Goal: Task Accomplishment & Management: Complete application form

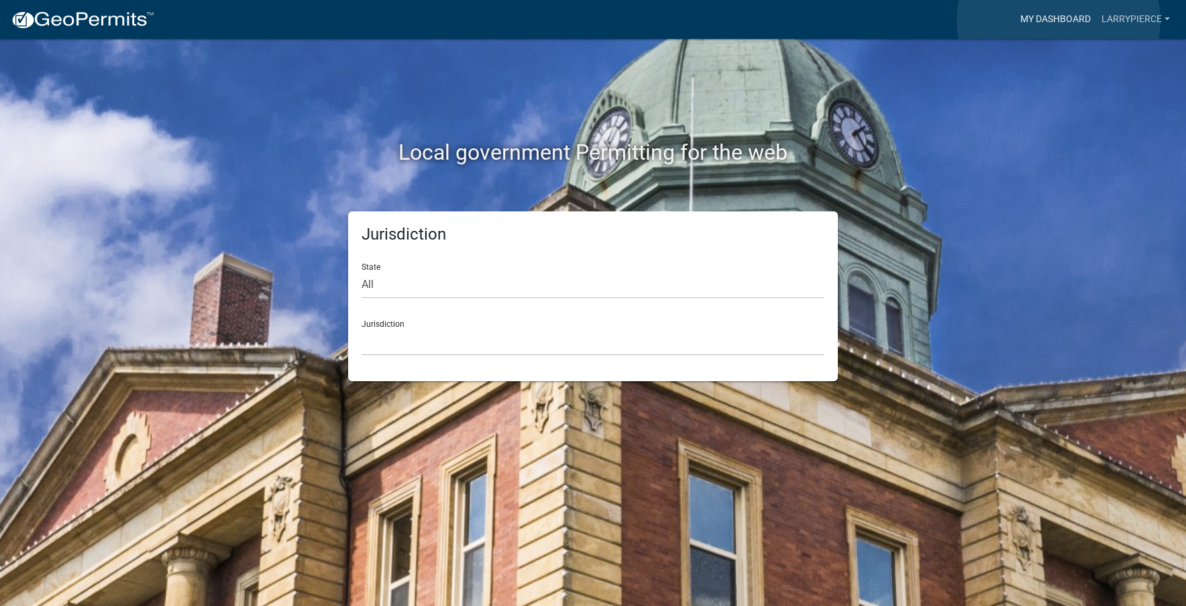
click at [1058, 20] on link "My Dashboard" at bounding box center [1055, 19] width 81 height 25
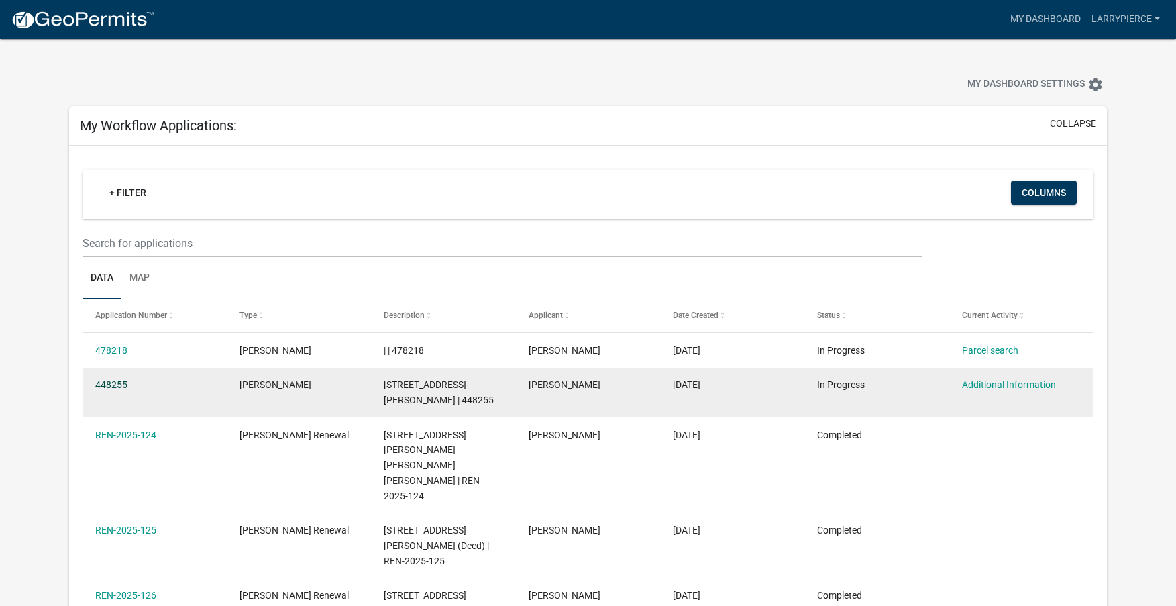
click at [125, 382] on link "448255" at bounding box center [111, 384] width 32 height 11
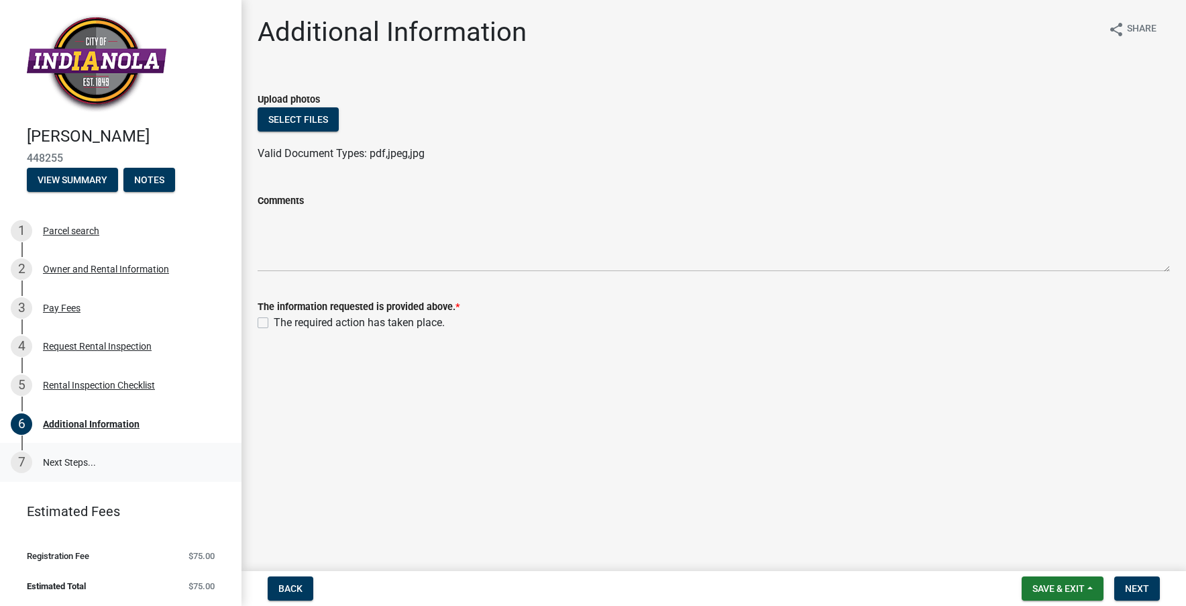
click at [72, 462] on link "7 Next Steps..." at bounding box center [120, 462] width 241 height 39
click at [1137, 589] on span "Next" at bounding box center [1137, 588] width 24 height 11
click at [274, 323] on label "The required action has taken place." at bounding box center [359, 323] width 171 height 16
click at [274, 323] on input "The required action has taken place." at bounding box center [278, 319] width 9 height 9
checkbox input "true"
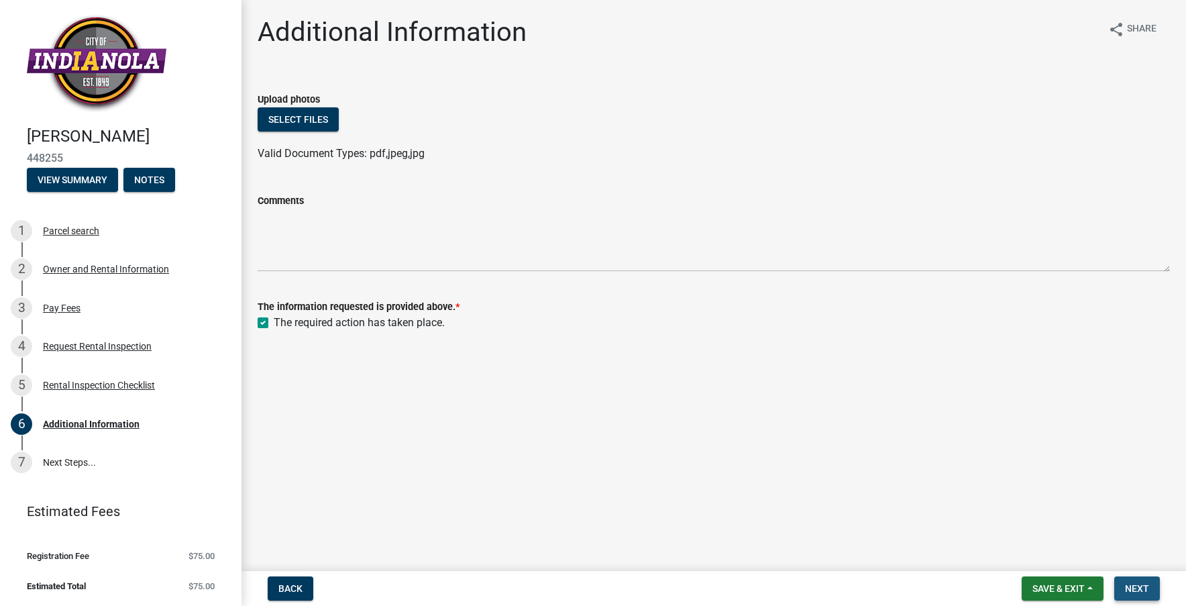
click at [1143, 587] on span "Next" at bounding box center [1137, 588] width 24 height 11
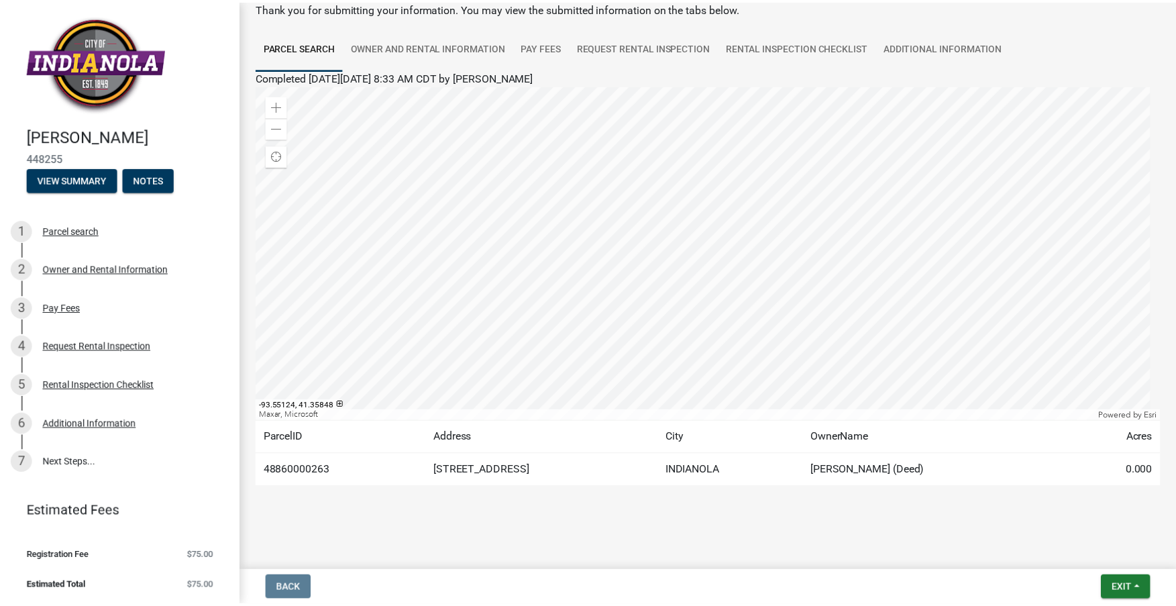
scroll to position [8, 0]
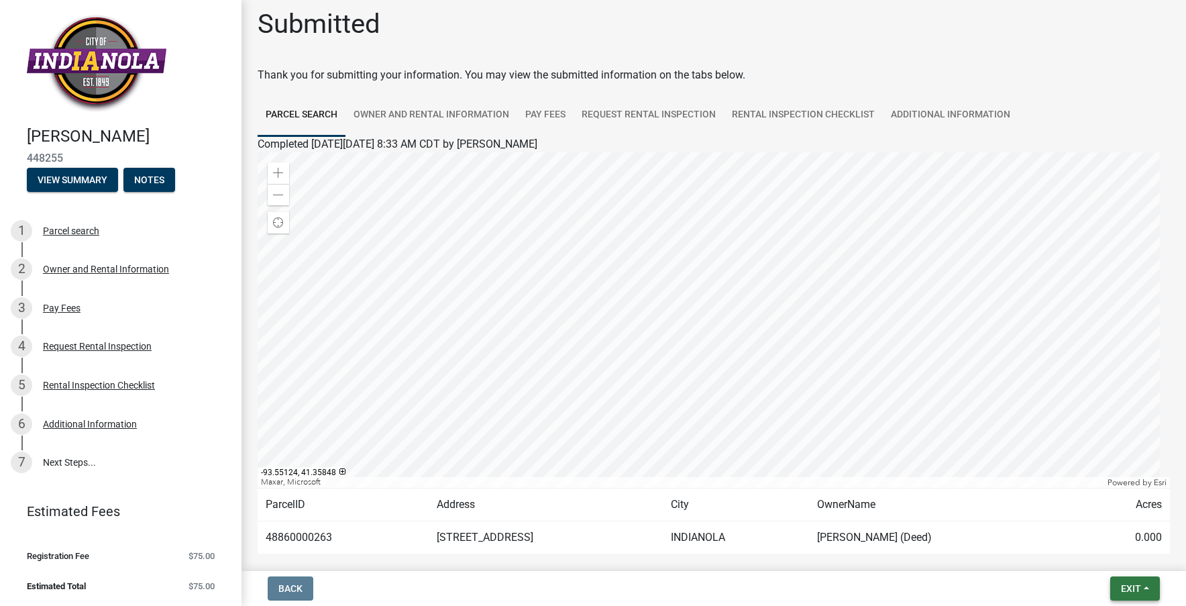
click at [1139, 591] on span "Exit" at bounding box center [1131, 588] width 20 height 11
click at [1102, 555] on button "Save & Exit" at bounding box center [1105, 553] width 107 height 32
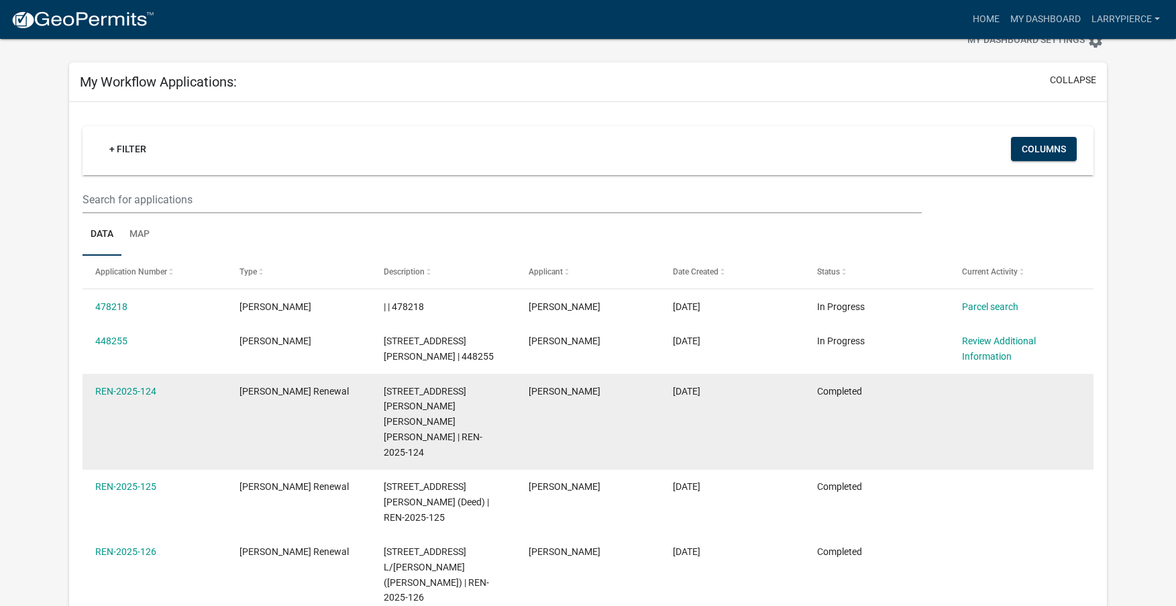
scroll to position [67, 0]
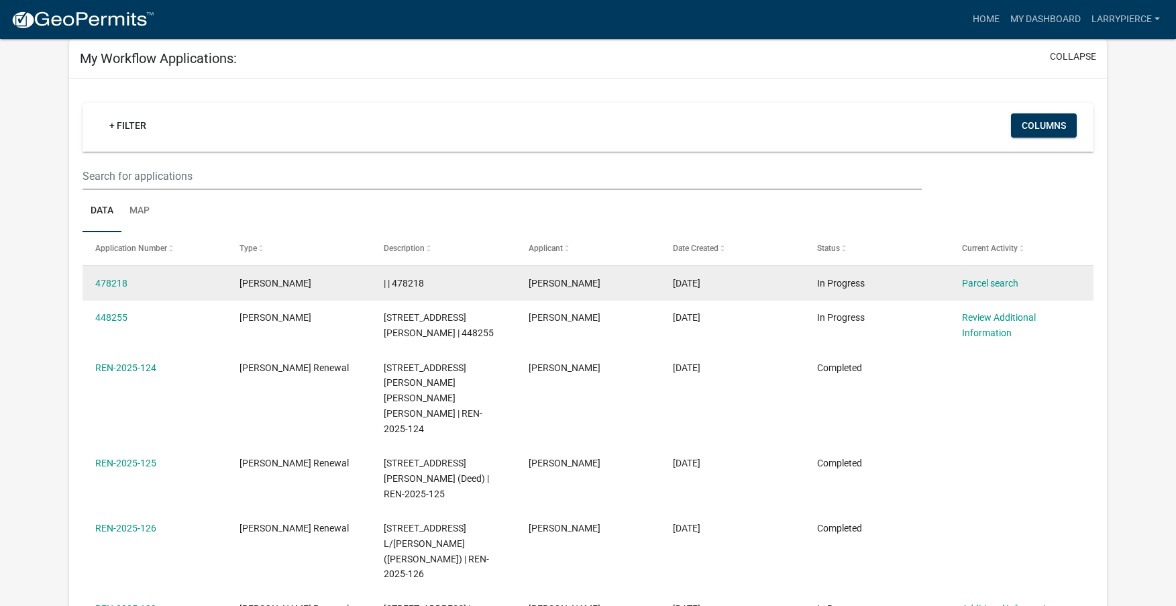
click at [329, 286] on div "[PERSON_NAME]" at bounding box center [298, 283] width 119 height 15
click at [1004, 290] on div "Parcel search" at bounding box center [1021, 283] width 119 height 15
click at [1000, 284] on link "Parcel search" at bounding box center [990, 283] width 56 height 11
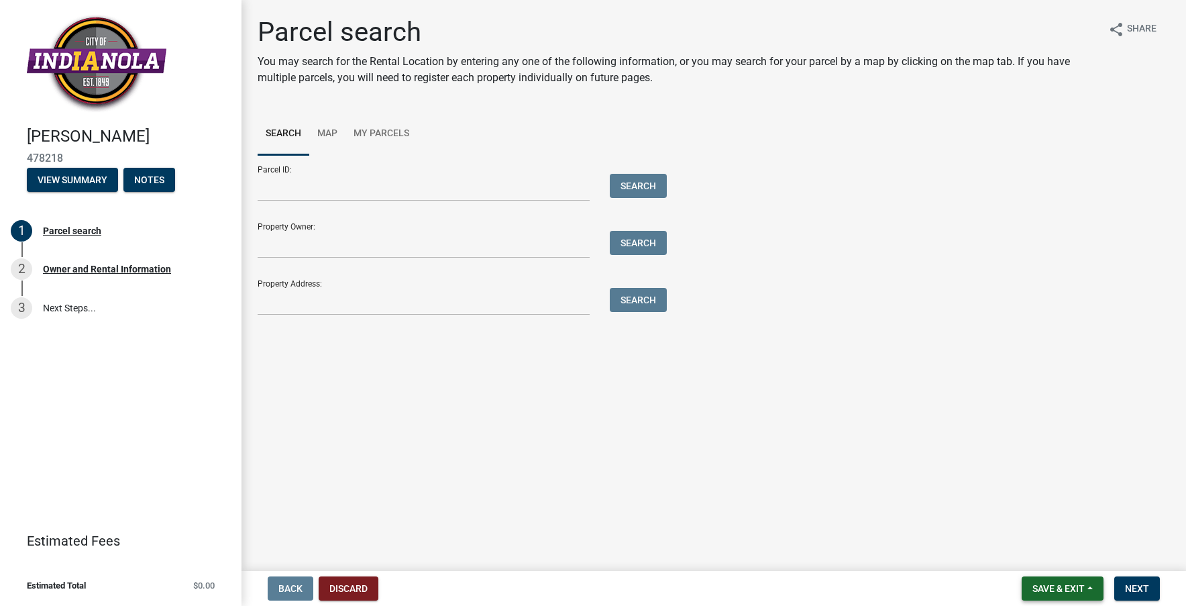
click at [1072, 596] on button "Save & Exit" at bounding box center [1062, 588] width 82 height 24
click at [1054, 551] on button "Save & Exit" at bounding box center [1049, 553] width 107 height 32
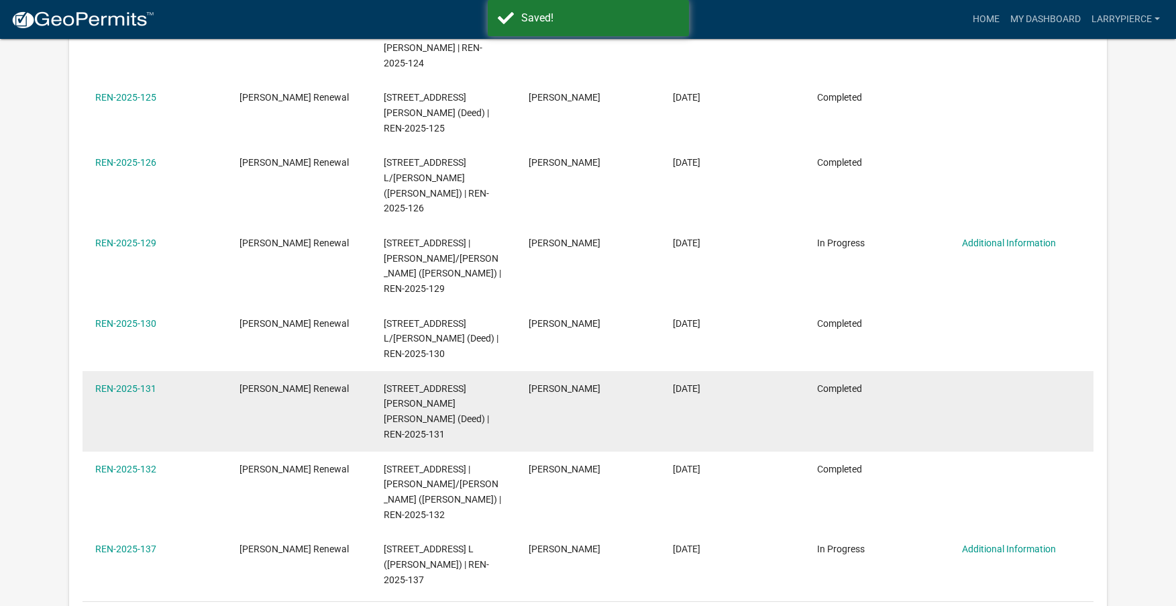
scroll to position [469, 0]
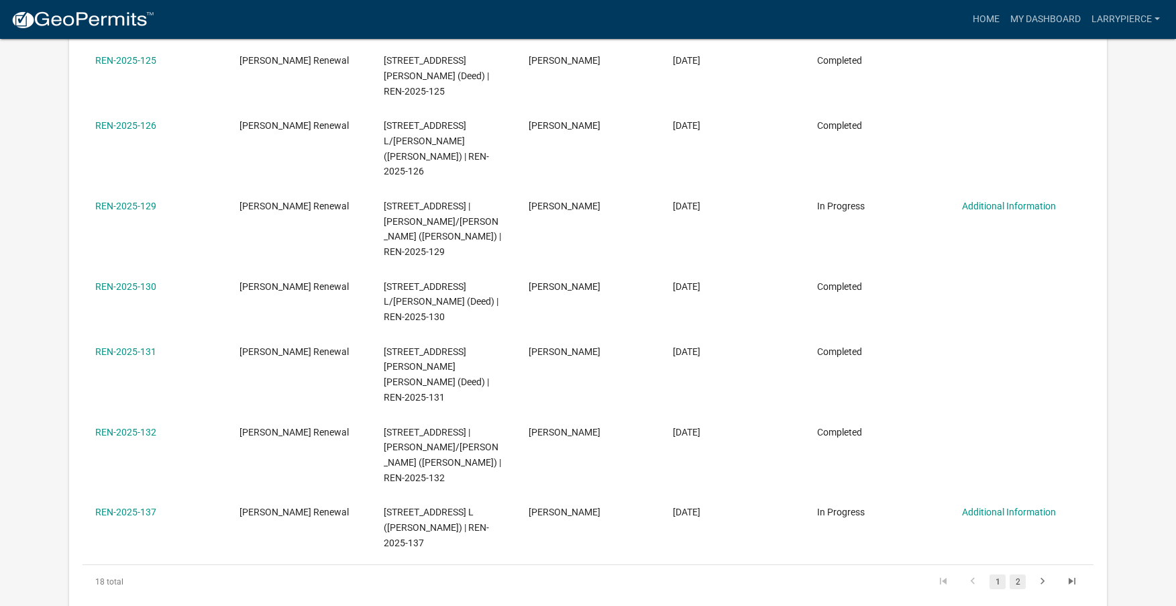
click at [1015, 574] on link "2" at bounding box center [1017, 581] width 16 height 15
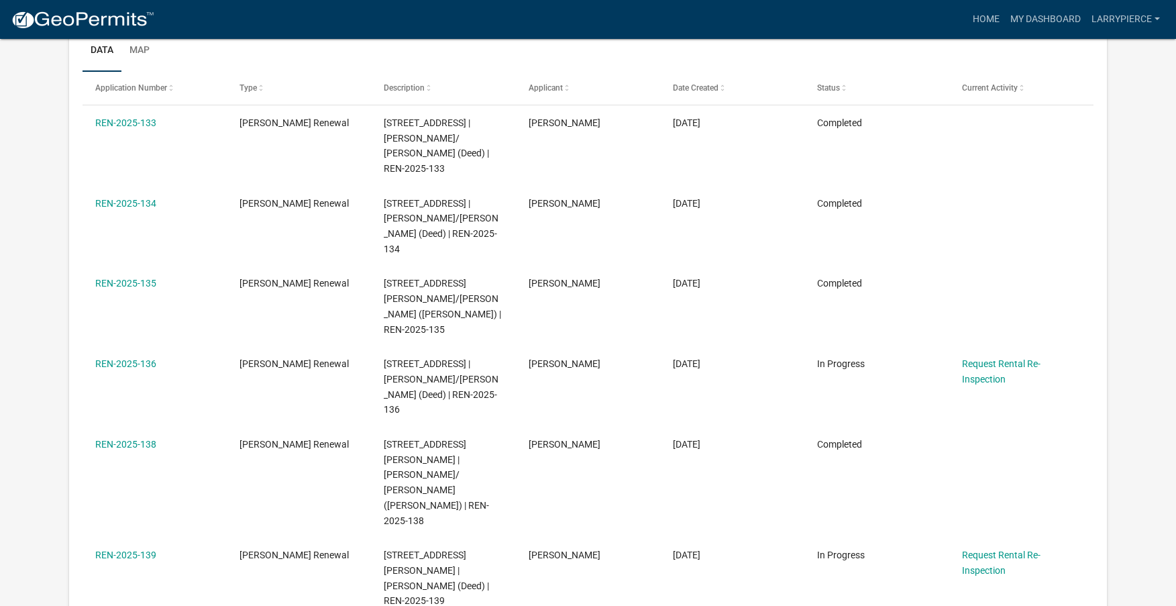
scroll to position [201, 0]
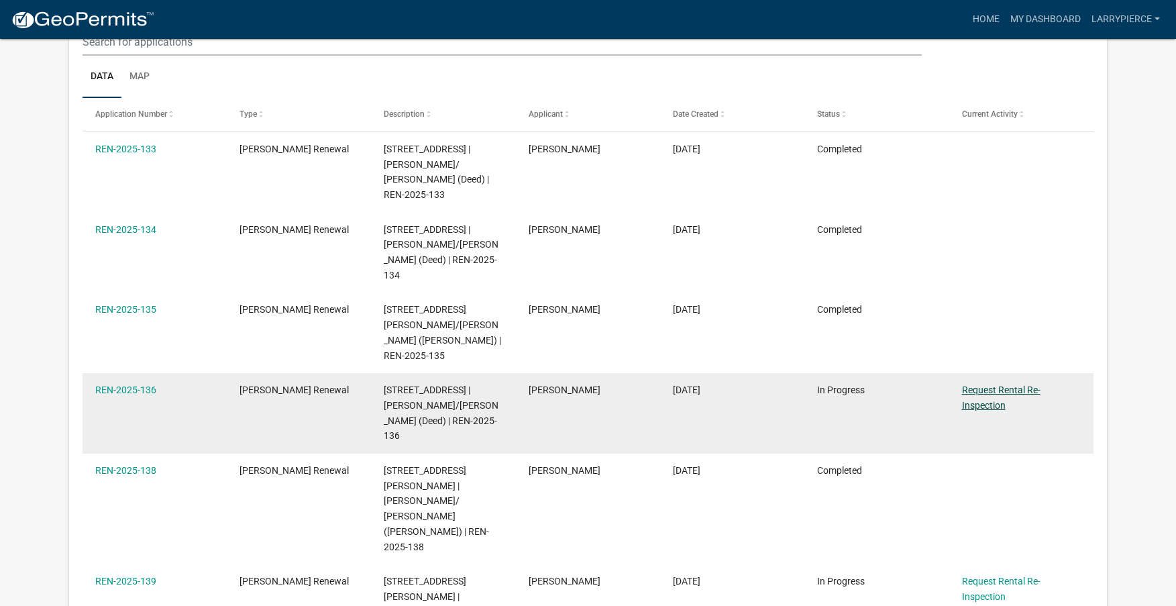
click at [1007, 384] on link "Request Rental Re-Inspection" at bounding box center [1001, 397] width 78 height 26
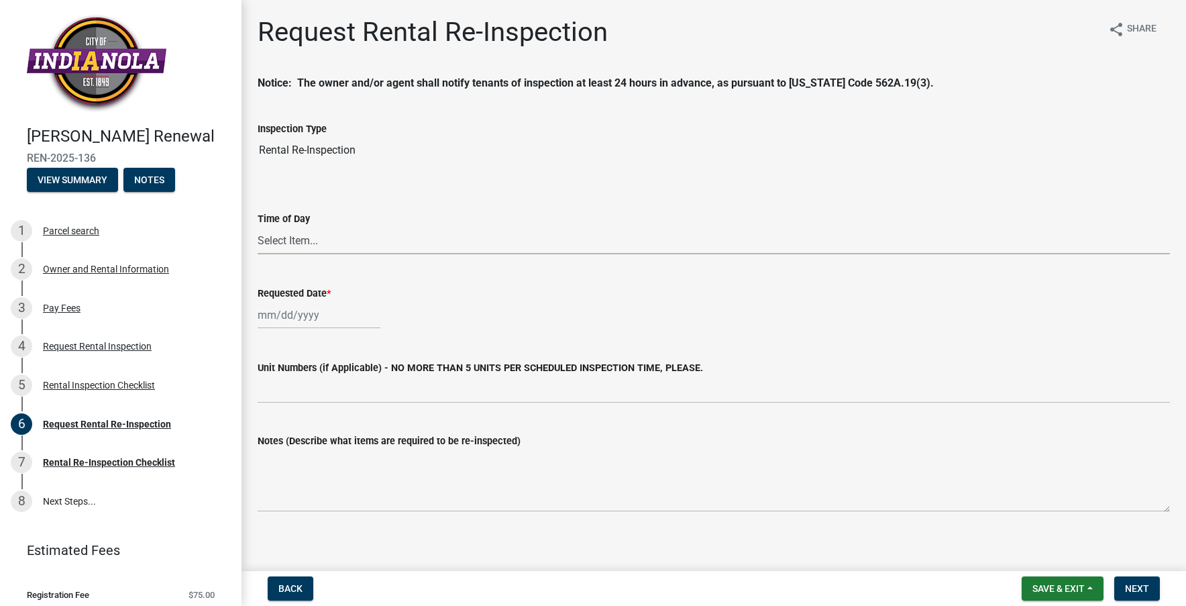
click at [308, 242] on select "Select Item... AM PM" at bounding box center [714, 240] width 912 height 27
click at [258, 227] on select "Select Item... AM PM" at bounding box center [714, 240] width 912 height 27
select select "47840d63-8a8f-4dfd-9e01-0d7b011cf41e"
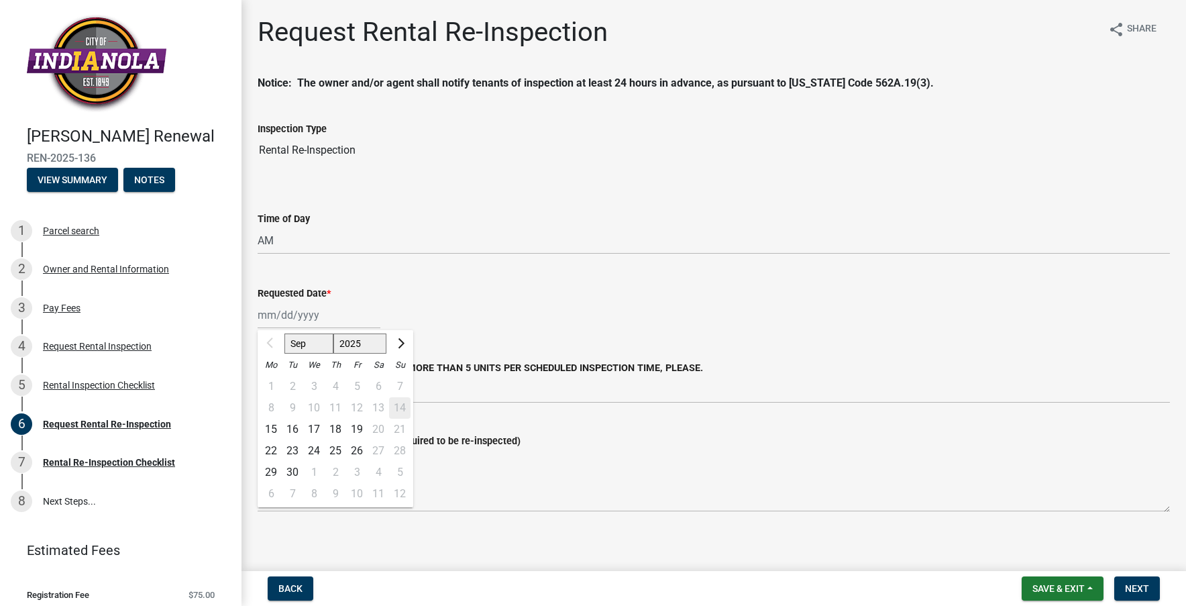
click at [307, 315] on div "Sep Oct Nov [DATE] 2026 2027 2028 2029 2030 2031 2032 2033 2034 2035 2036 2037 …" at bounding box center [319, 314] width 123 height 27
click at [314, 428] on div "17" at bounding box center [313, 428] width 21 height 21
type input "[DATE]"
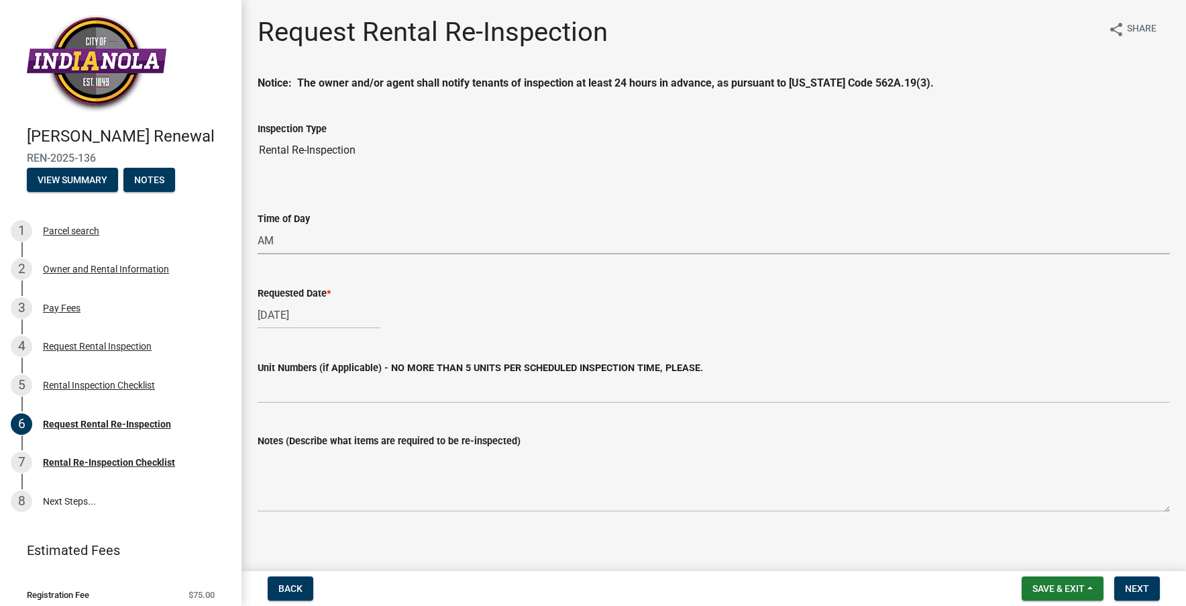
click at [258, 235] on select "Select Item... AM PM" at bounding box center [714, 240] width 912 height 27
click at [258, 227] on select "Select Item... AM PM" at bounding box center [714, 240] width 912 height 27
click at [1130, 585] on span "Next" at bounding box center [1137, 588] width 24 height 11
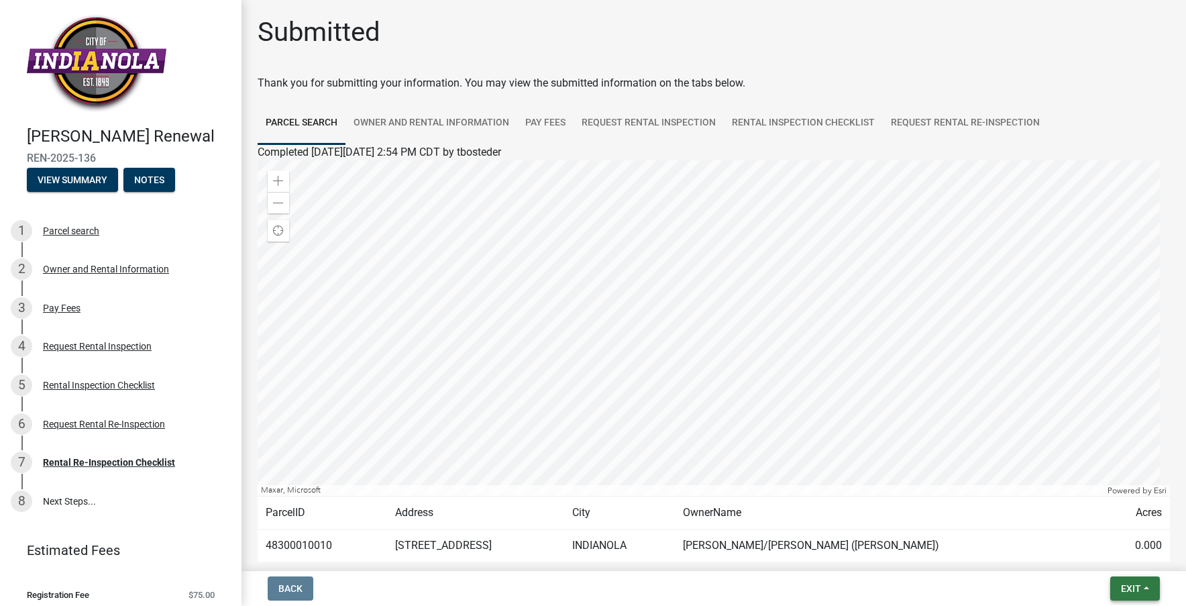
click at [1121, 588] on span "Exit" at bounding box center [1131, 588] width 20 height 11
click at [1115, 558] on button "Save & Exit" at bounding box center [1105, 553] width 107 height 32
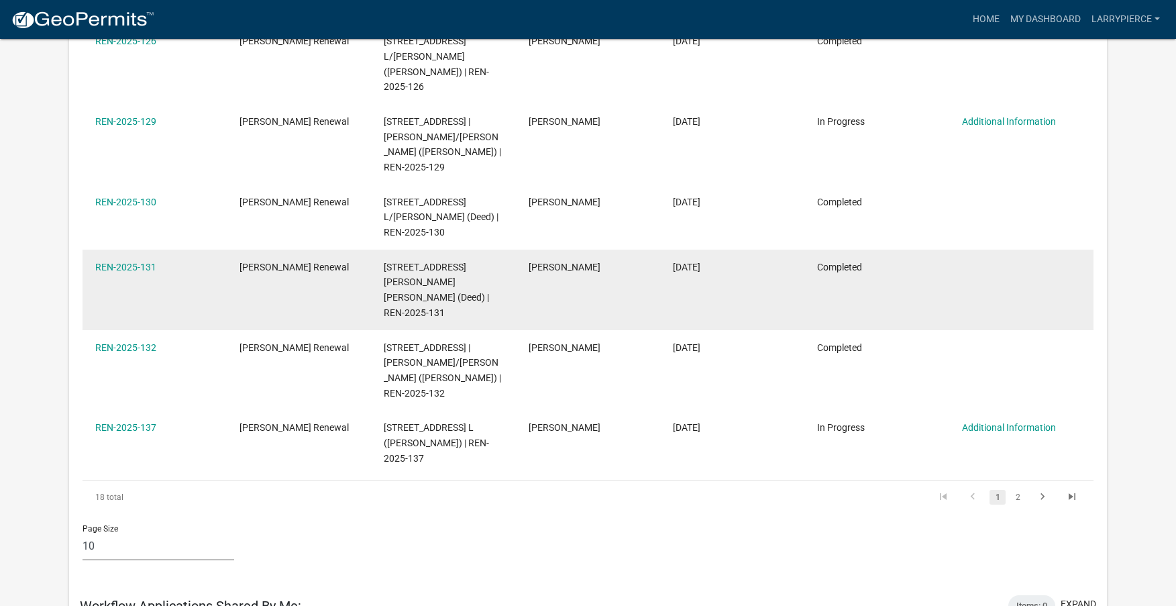
scroll to position [604, 0]
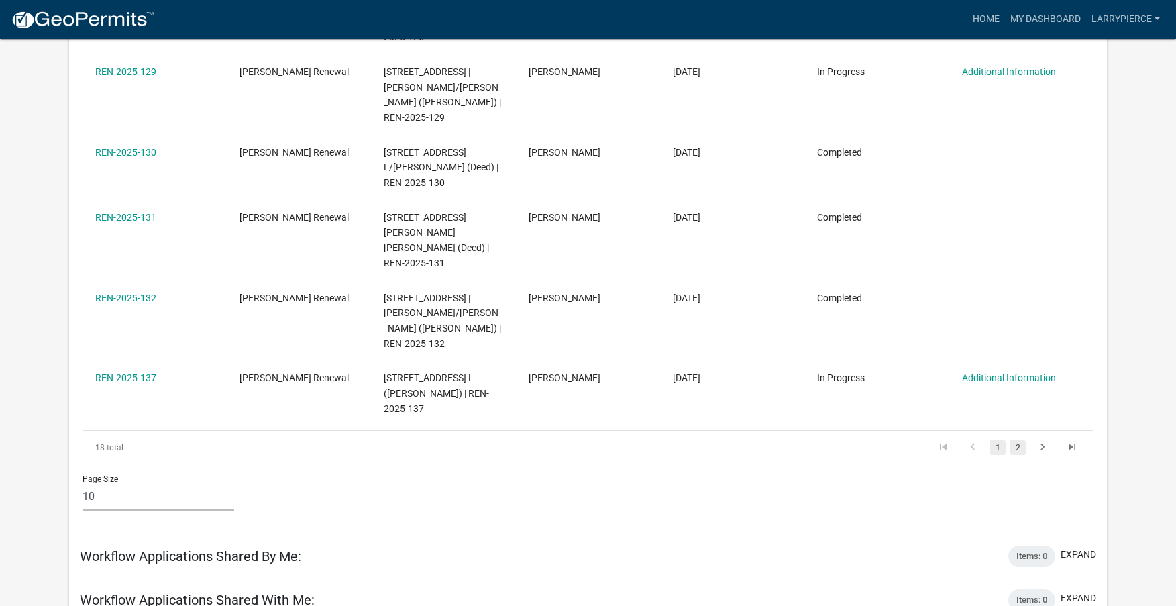
click at [1017, 440] on link "2" at bounding box center [1017, 447] width 16 height 15
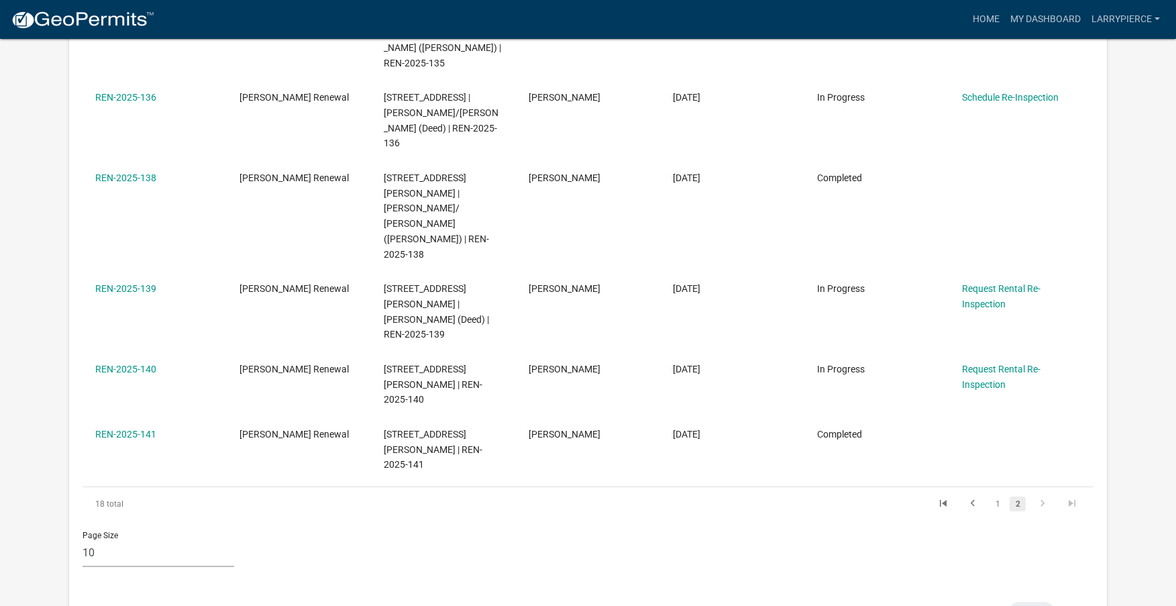
scroll to position [469, 0]
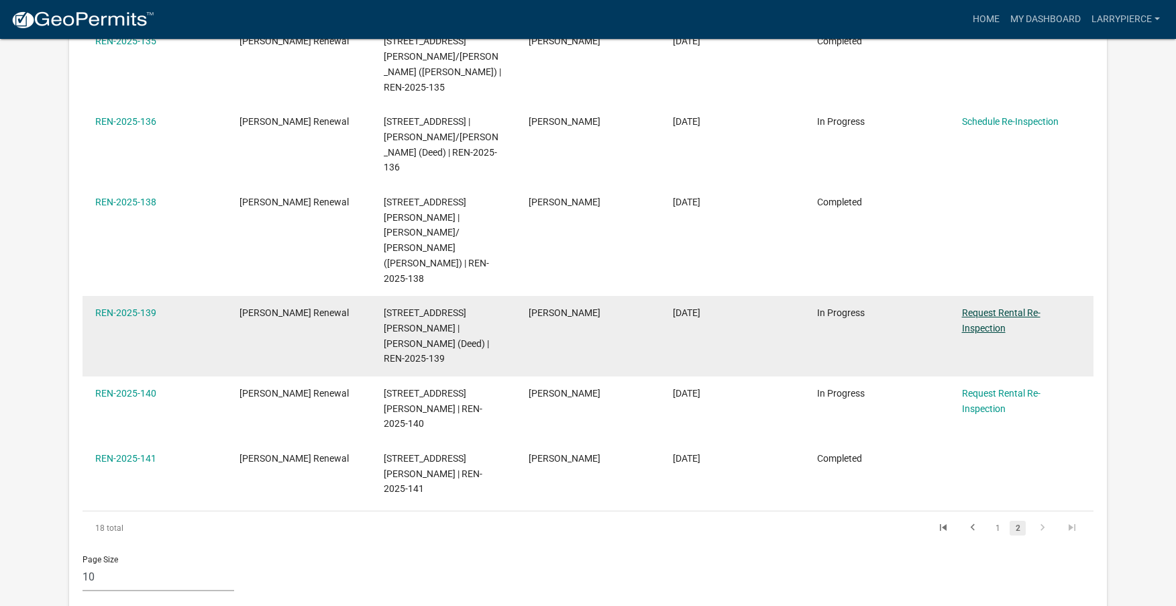
click at [993, 307] on link "Request Rental Re-Inspection" at bounding box center [1001, 320] width 78 height 26
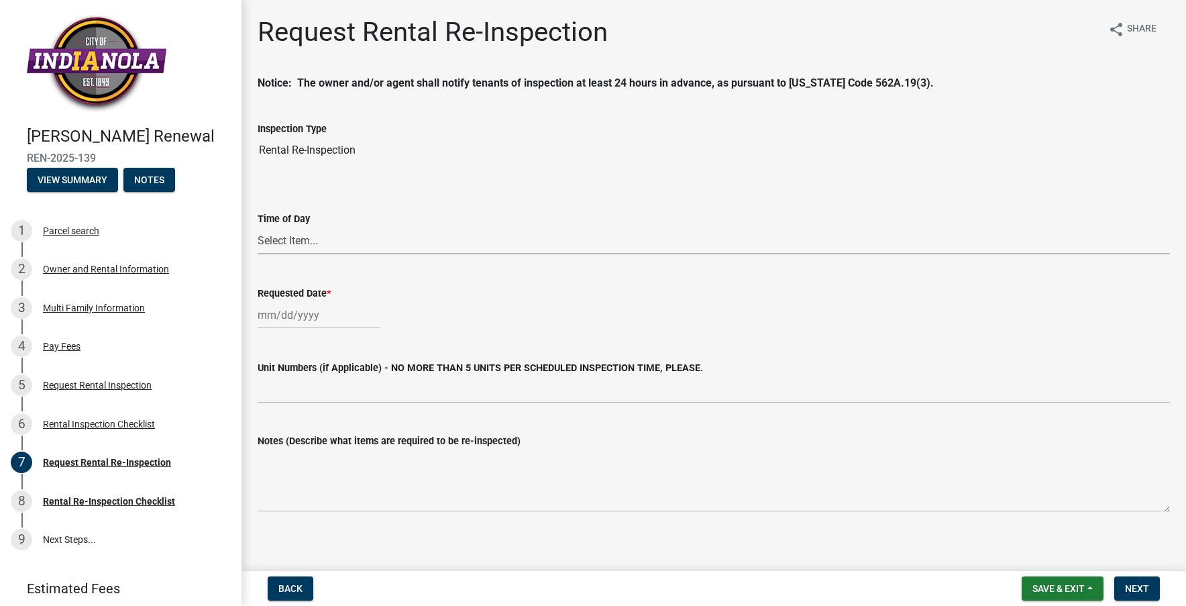
click at [313, 241] on select "Select Item... AM PM" at bounding box center [714, 240] width 912 height 27
click at [258, 227] on select "Select Item... AM PM" at bounding box center [714, 240] width 912 height 27
select select "47840d63-8a8f-4dfd-9e01-0d7b011cf41e"
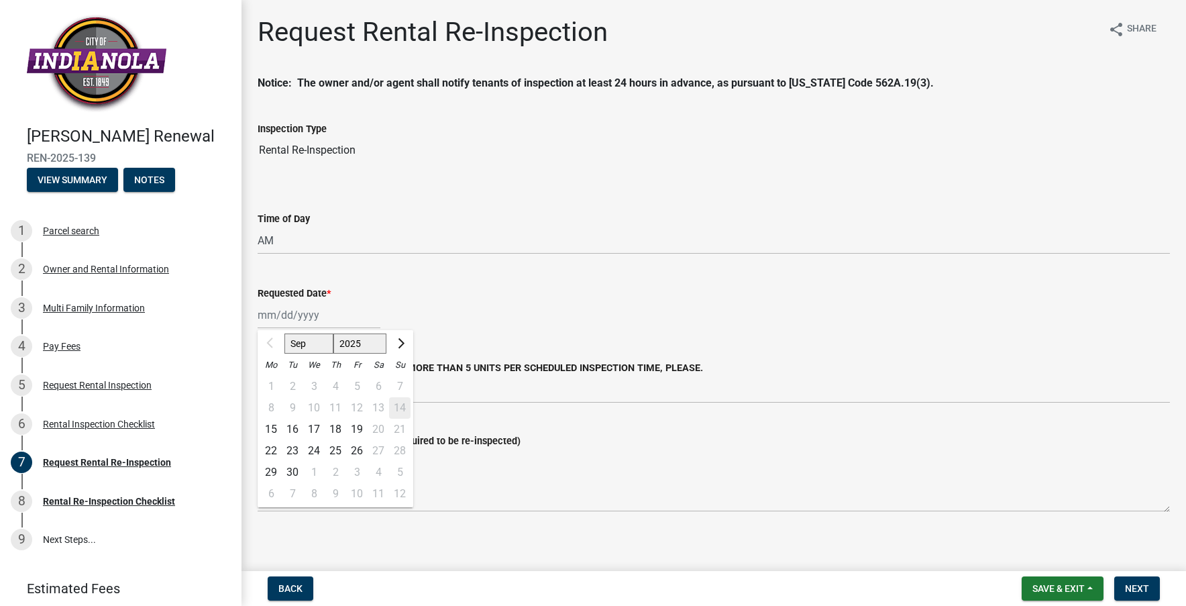
click at [293, 315] on div "Sep Oct Nov [DATE] 2026 2027 2028 2029 2030 2031 2032 2033 2034 2035 2036 2037 …" at bounding box center [319, 314] width 123 height 27
click at [315, 427] on div "17" at bounding box center [313, 428] width 21 height 21
type input "[DATE]"
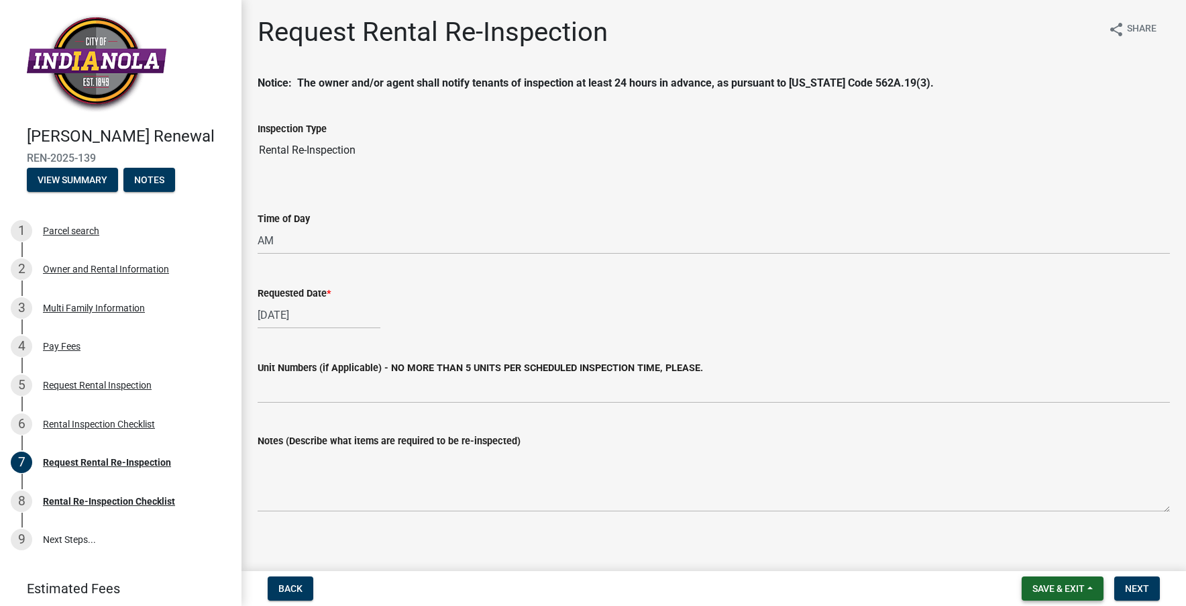
click at [1050, 584] on span "Save & Exit" at bounding box center [1058, 588] width 52 height 11
click at [1029, 525] on button "Save" at bounding box center [1049, 521] width 107 height 32
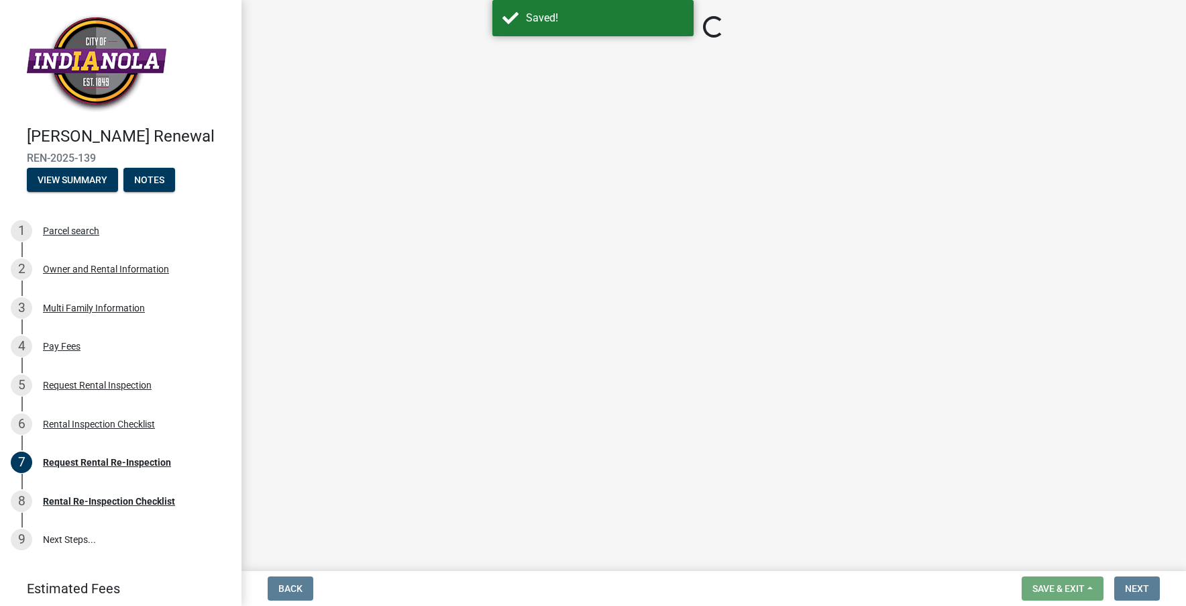
select select "47840d63-8a8f-4dfd-9e01-0d7b011cf41e"
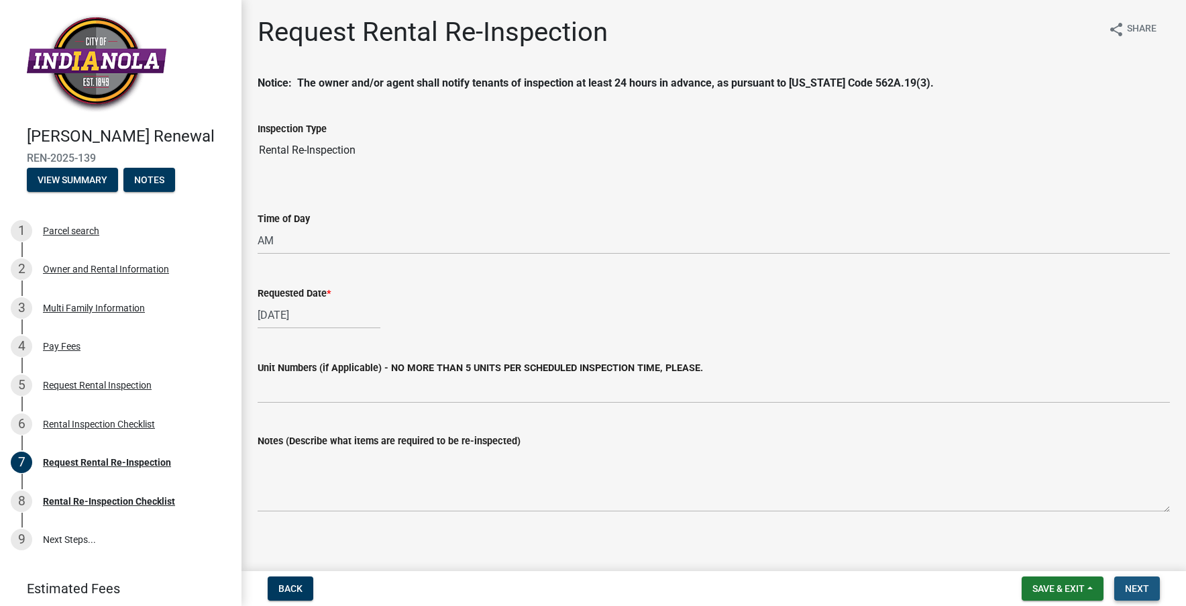
click at [1136, 585] on span "Next" at bounding box center [1137, 588] width 24 height 11
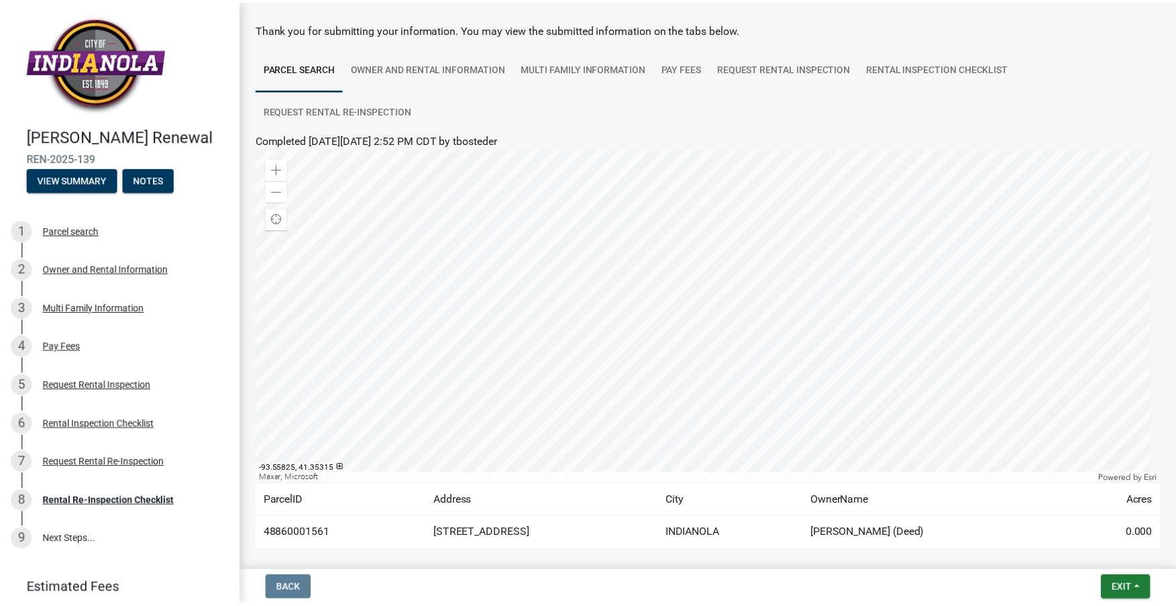
scroll to position [117, 0]
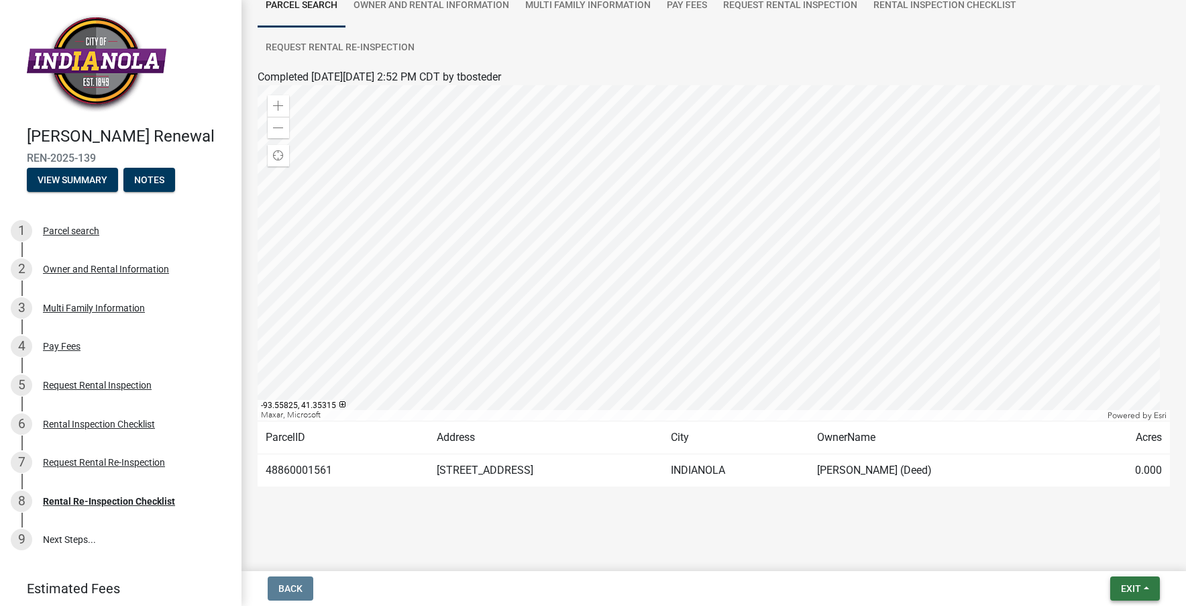
click at [1128, 593] on span "Exit" at bounding box center [1131, 588] width 20 height 11
click at [1102, 551] on button "Save & Exit" at bounding box center [1105, 553] width 107 height 32
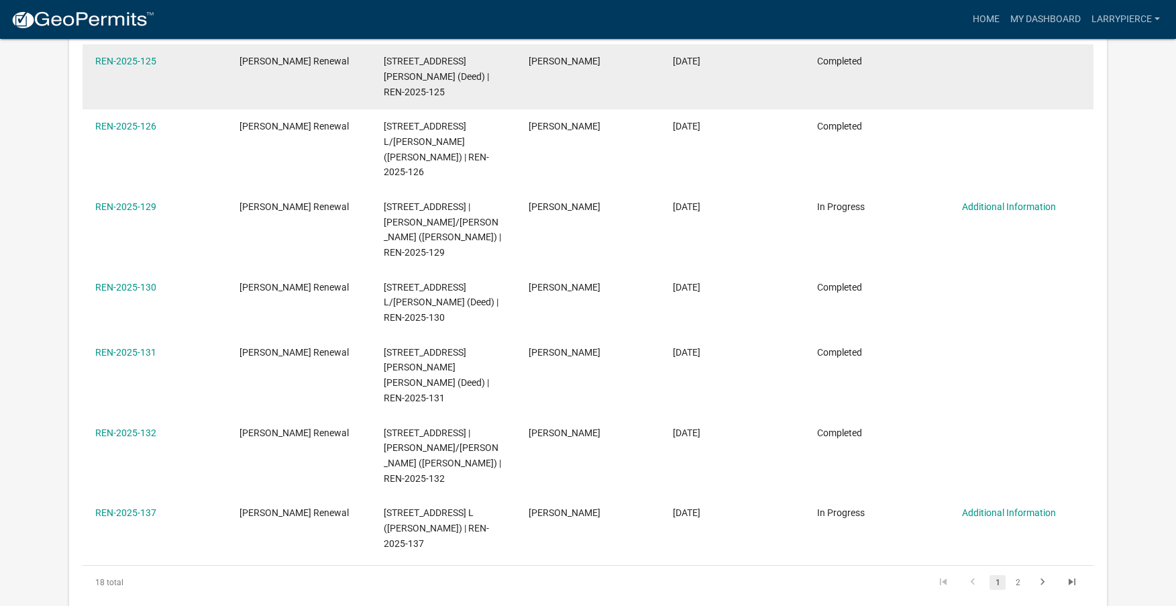
scroll to position [469, 0]
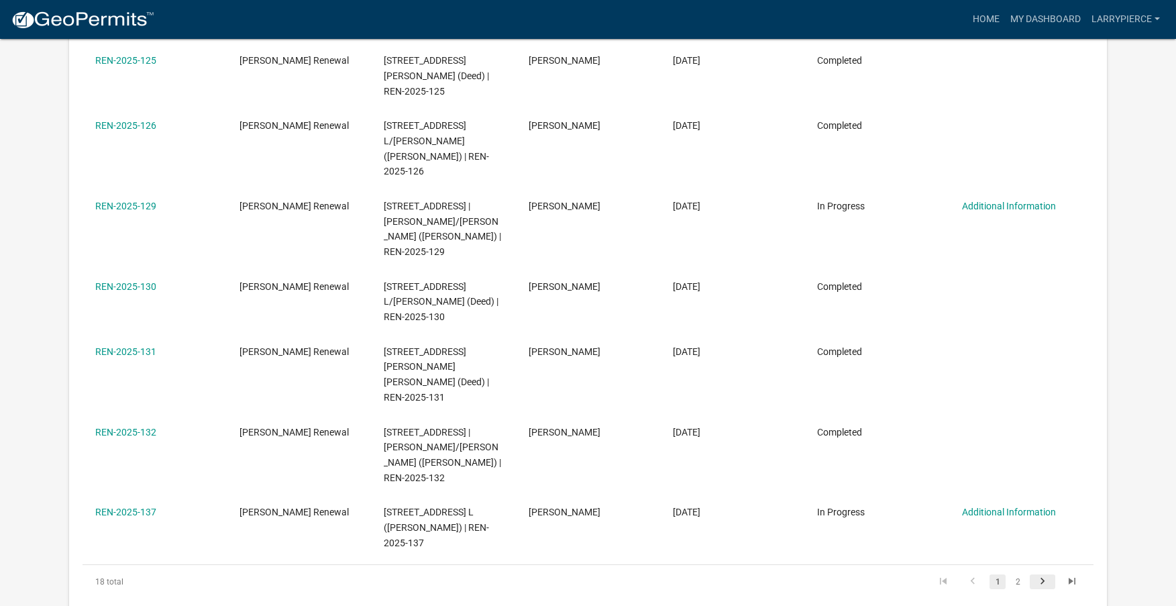
click at [1044, 575] on icon "go to next page" at bounding box center [1041, 583] width 17 height 16
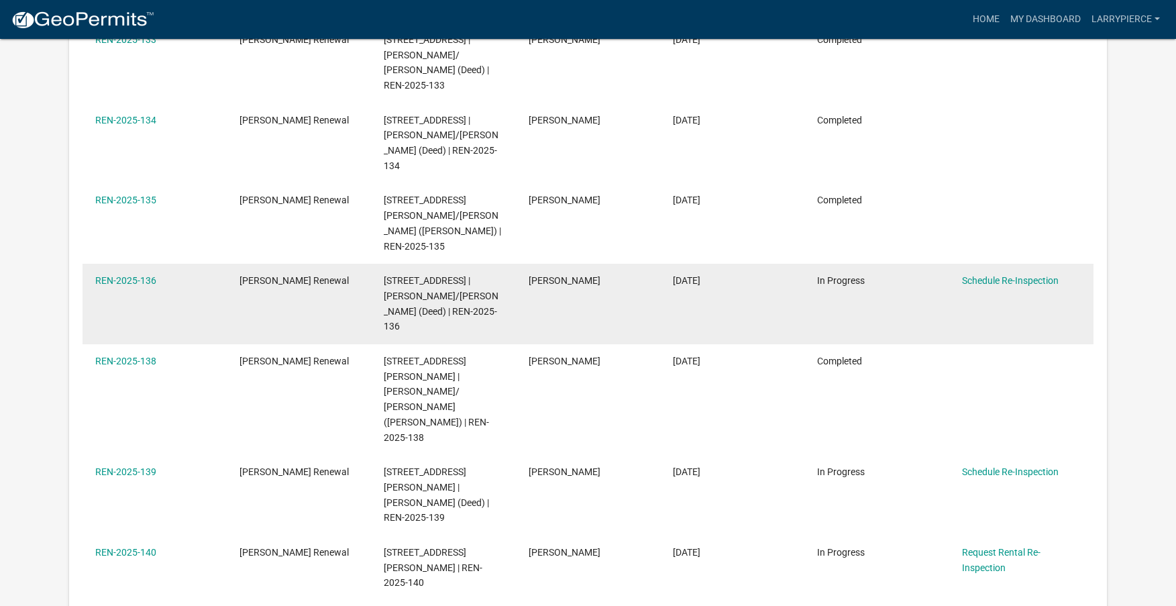
scroll to position [335, 0]
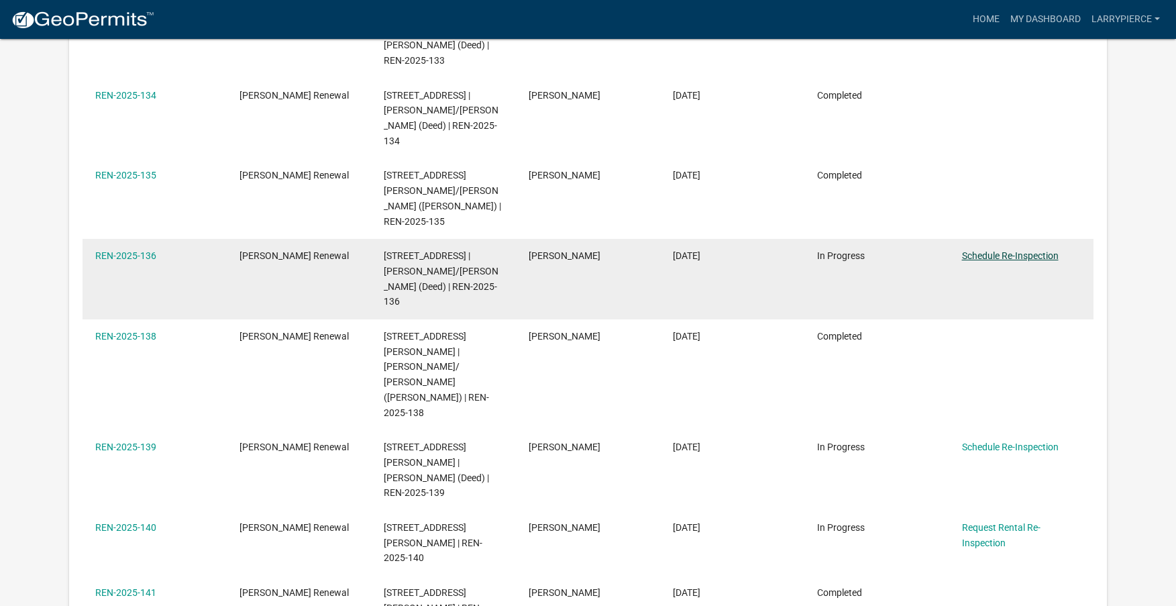
click at [1041, 250] on link "Schedule Re-Inspection" at bounding box center [1010, 255] width 97 height 11
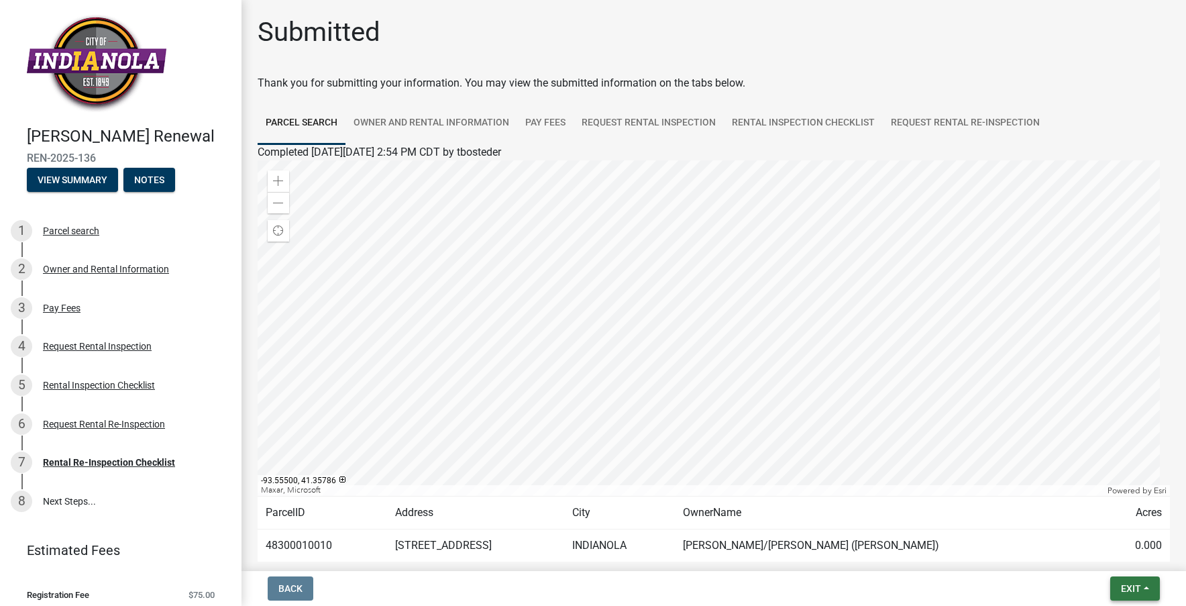
click at [1126, 584] on span "Exit" at bounding box center [1131, 588] width 20 height 11
click at [1108, 553] on button "Save & Exit" at bounding box center [1105, 553] width 107 height 32
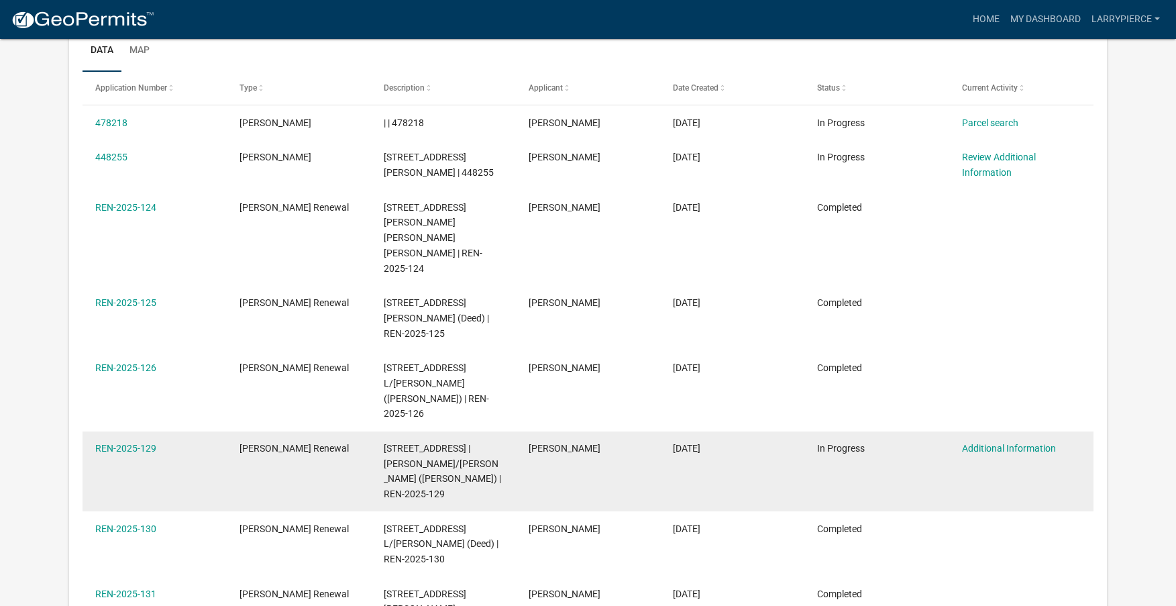
scroll to position [201, 0]
